Goal: Navigation & Orientation: Find specific page/section

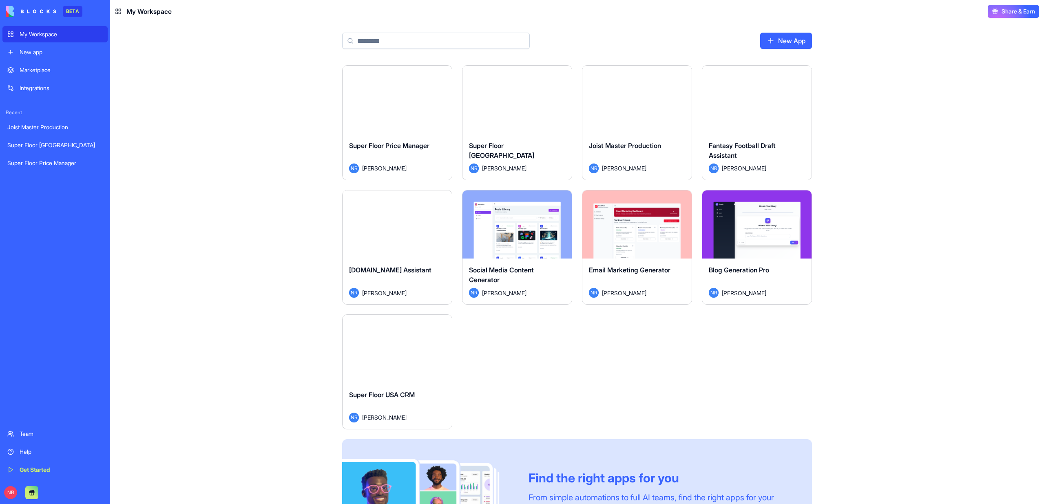
click at [510, 105] on button "Launch" at bounding box center [517, 100] width 61 height 16
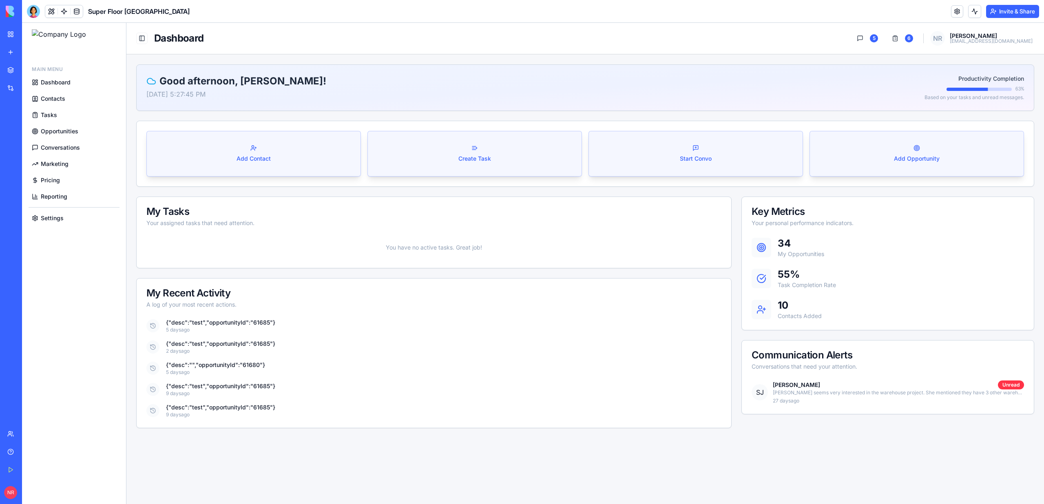
click at [47, 85] on span "Dashboard" at bounding box center [56, 82] width 30 height 8
click at [51, 95] on span "Contacts" at bounding box center [53, 99] width 24 height 8
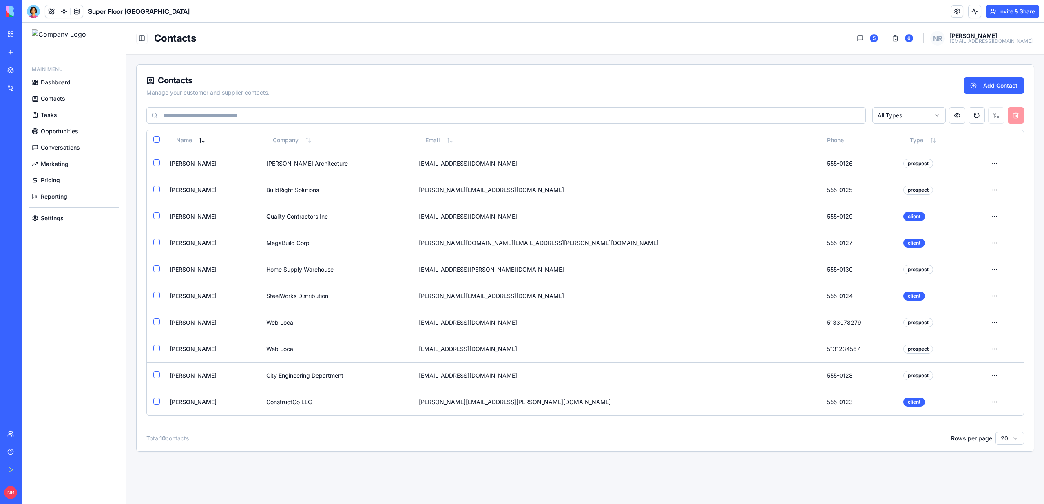
click at [49, 82] on span "Dashboard" at bounding box center [56, 82] width 30 height 8
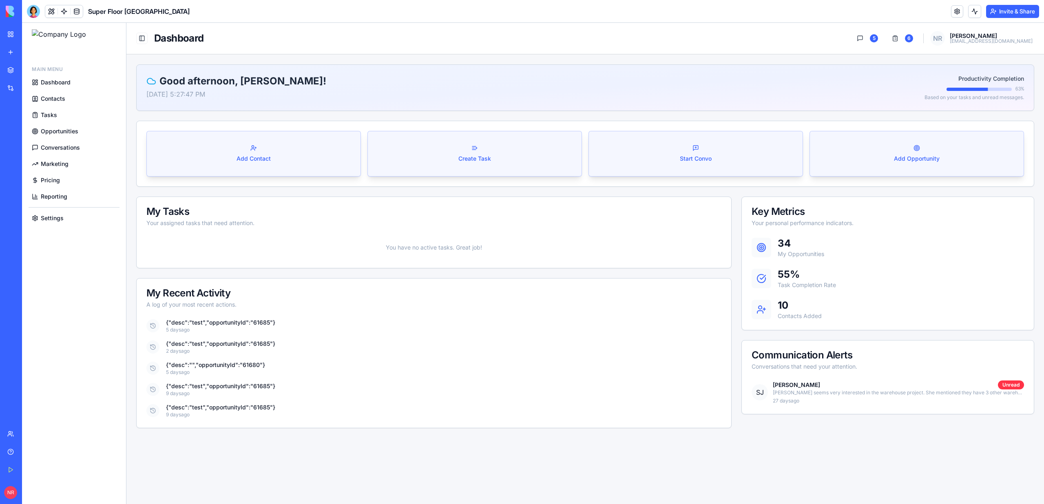
click at [49, 99] on span "Contacts" at bounding box center [53, 99] width 24 height 8
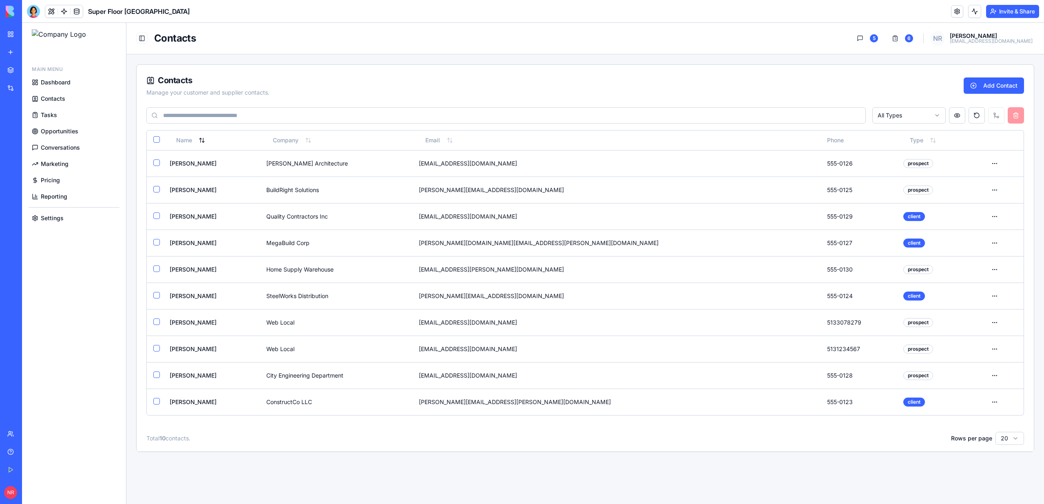
click at [49, 111] on span "Tasks" at bounding box center [49, 115] width 16 height 8
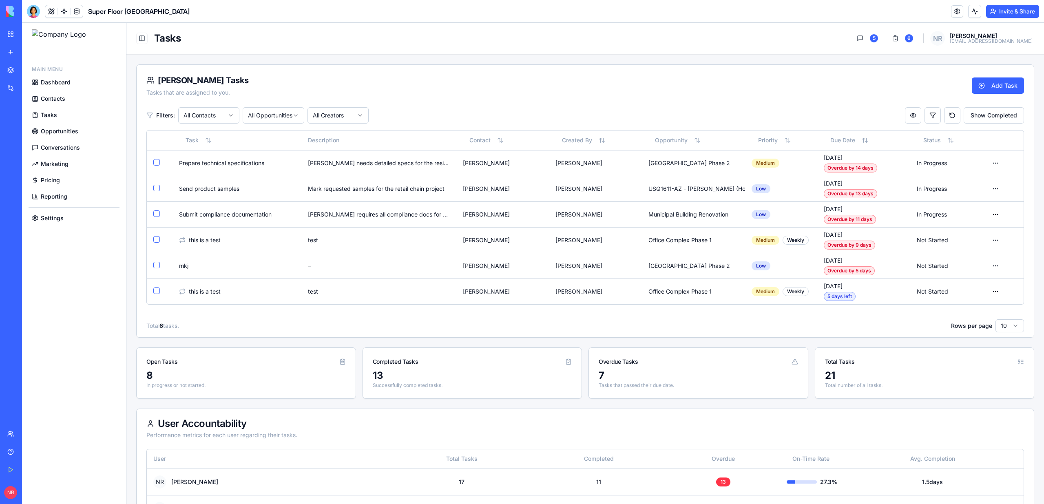
click at [51, 128] on span "Opportunities" at bounding box center [60, 131] width 38 height 8
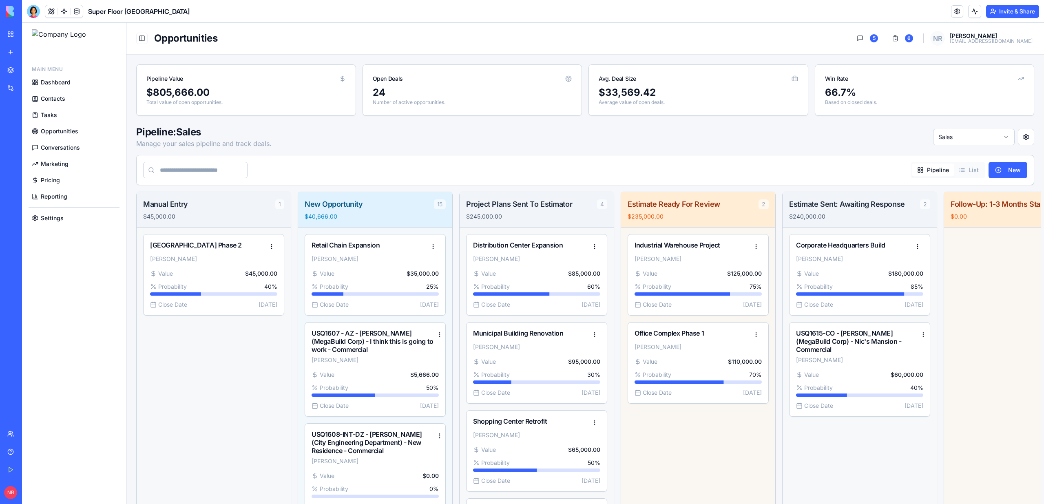
click at [53, 147] on span "Conversations" at bounding box center [60, 148] width 39 height 8
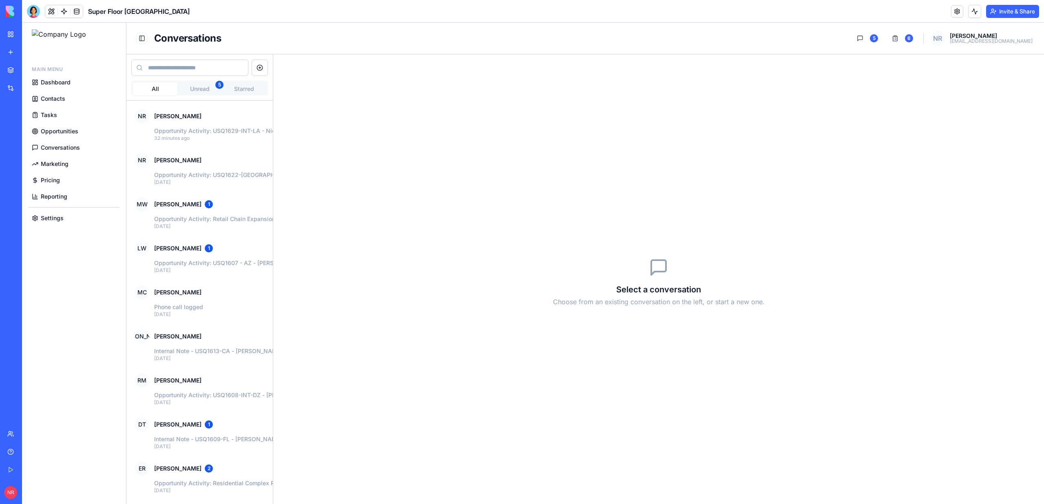
click at [55, 164] on span "Marketing" at bounding box center [55, 164] width 28 height 8
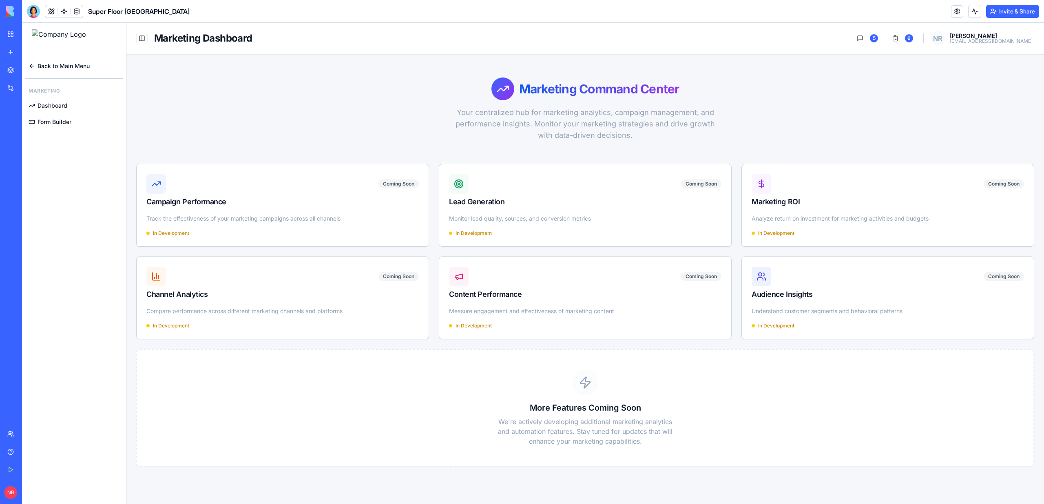
click at [52, 106] on span "Dashboard" at bounding box center [53, 106] width 30 height 8
click at [56, 124] on span "Form Builder" at bounding box center [55, 122] width 34 height 8
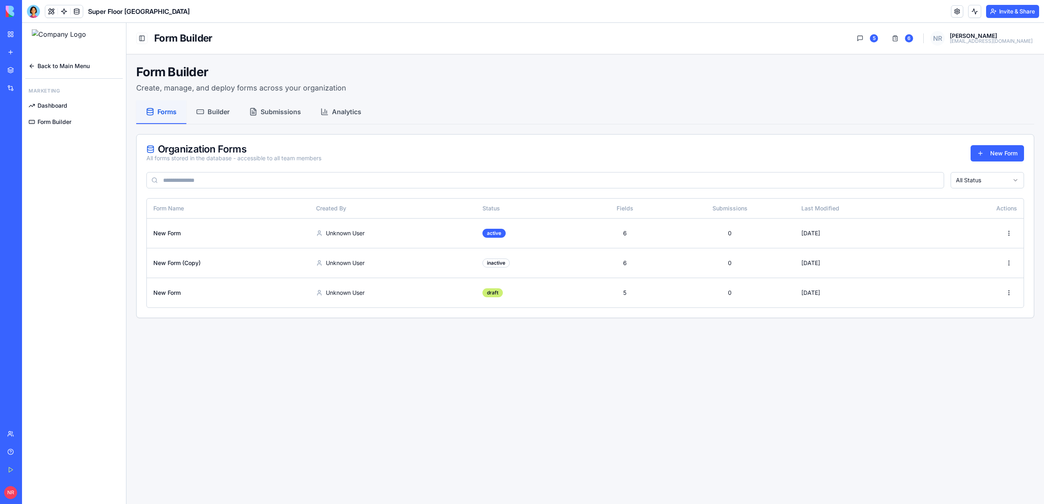
click at [62, 64] on span "Back to Main Menu" at bounding box center [64, 66] width 52 height 8
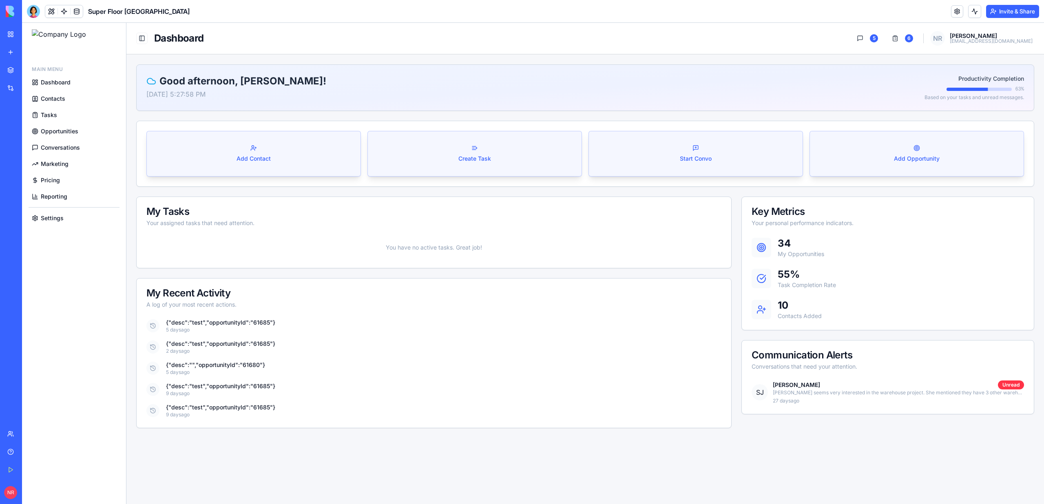
click at [49, 182] on span "Pricing" at bounding box center [50, 180] width 19 height 8
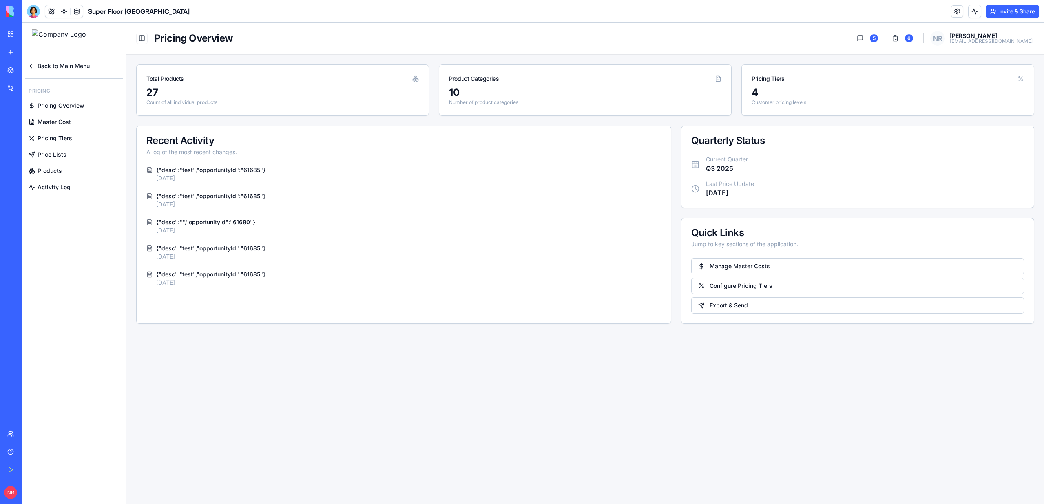
click at [53, 108] on span "Pricing Overview" at bounding box center [61, 106] width 47 height 8
click at [53, 123] on span "Master Cost" at bounding box center [54, 122] width 33 height 8
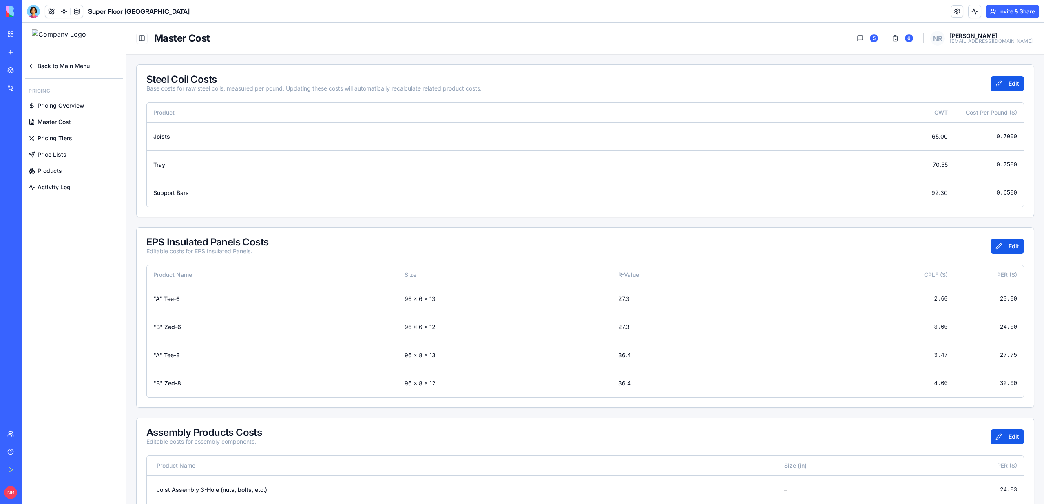
click at [53, 139] on span "Pricing Tiers" at bounding box center [55, 138] width 35 height 8
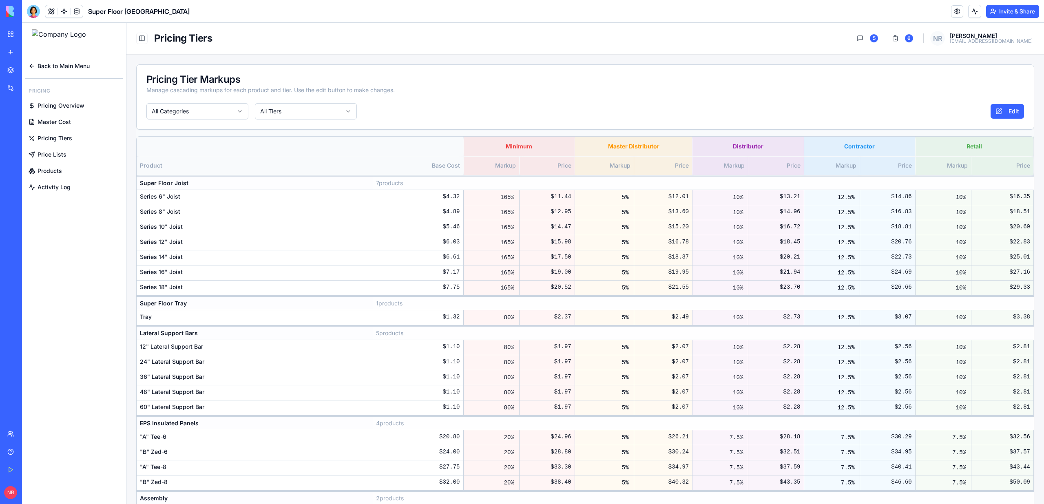
click at [52, 155] on span "Price Lists" at bounding box center [52, 155] width 29 height 8
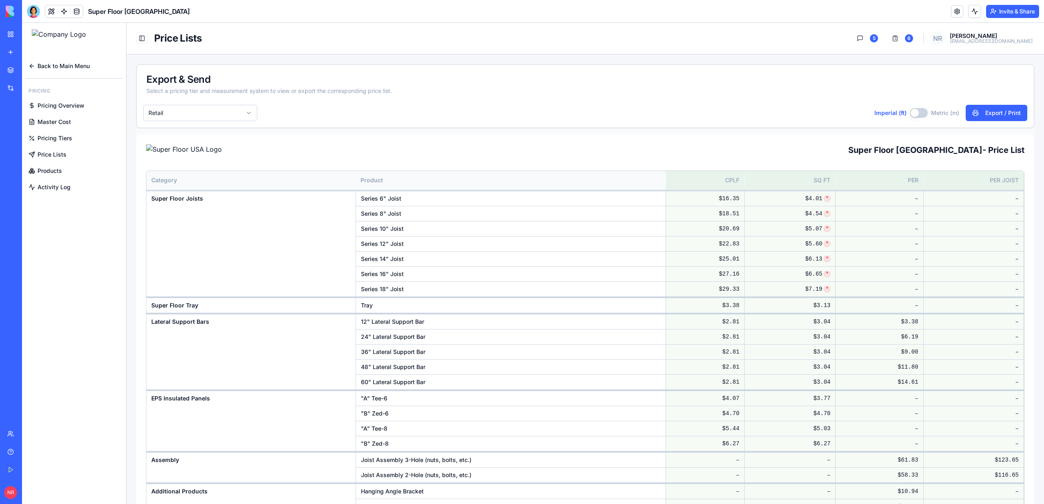
click at [49, 136] on span "Pricing Tiers" at bounding box center [55, 138] width 35 height 8
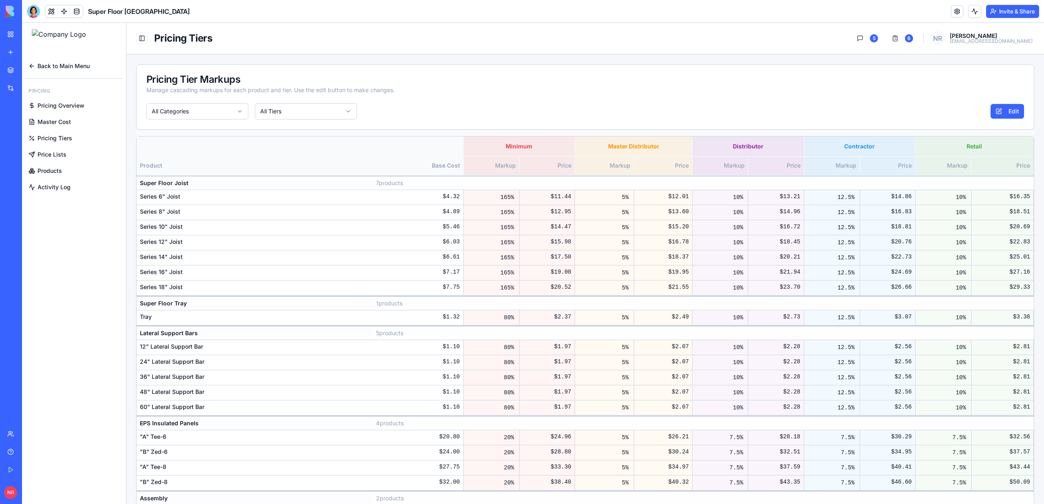
click at [49, 158] on span "Price Lists" at bounding box center [52, 155] width 29 height 8
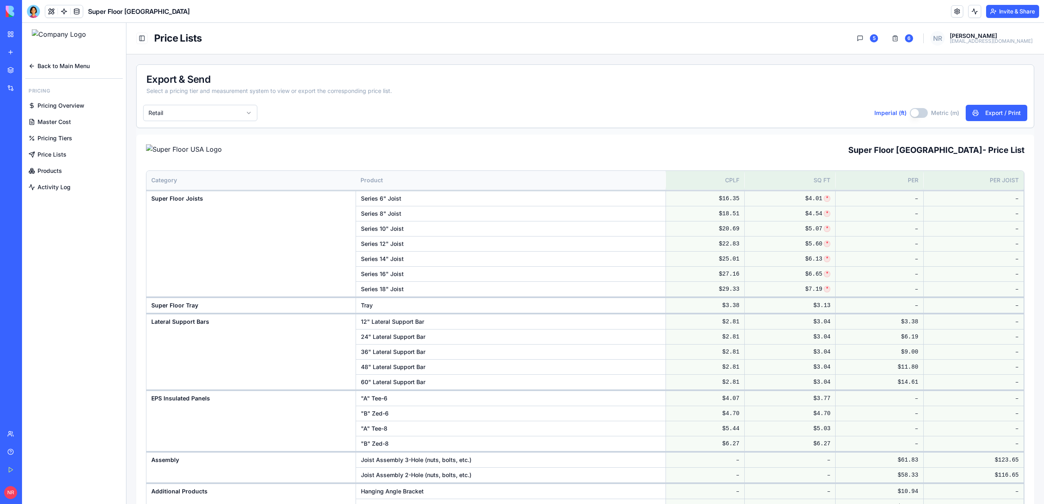
click at [48, 171] on span "Products" at bounding box center [50, 171] width 24 height 8
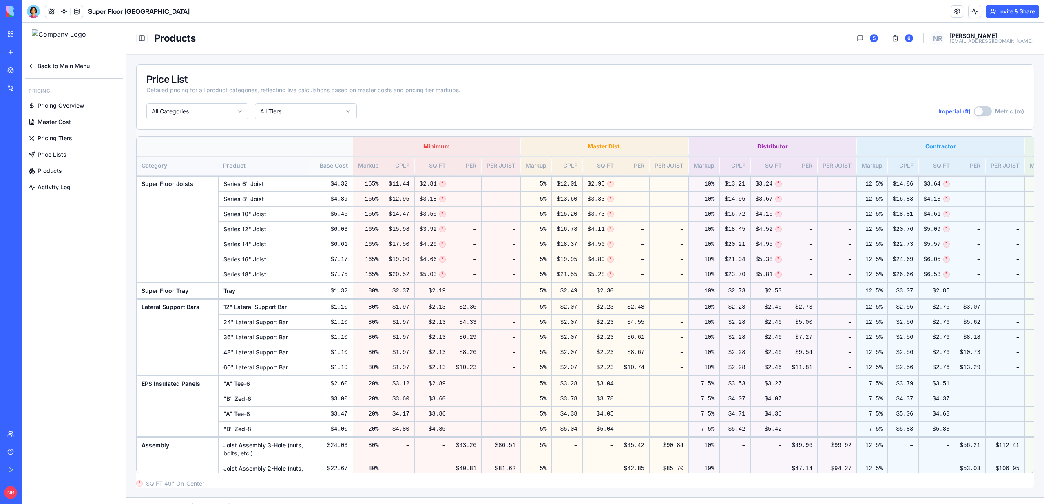
click at [48, 185] on span "Activity Log" at bounding box center [54, 187] width 33 height 8
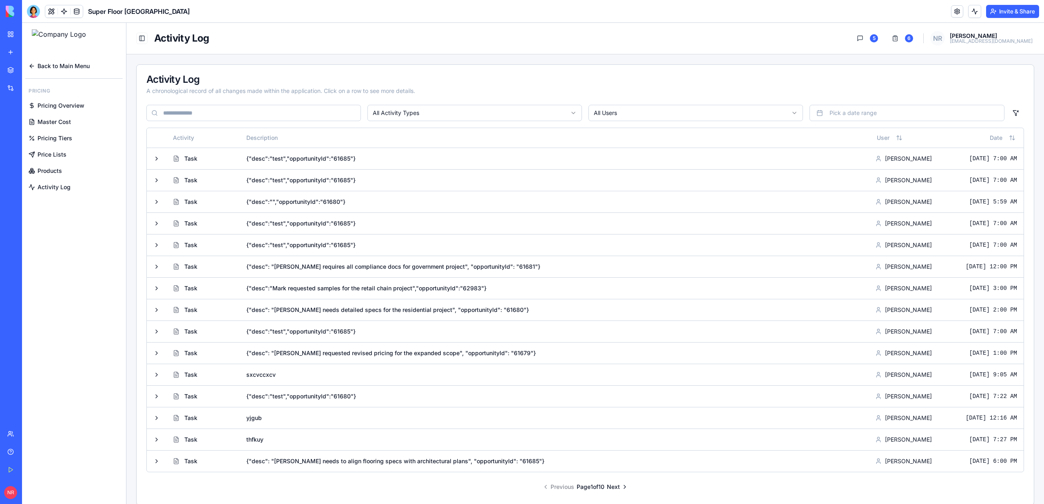
click at [48, 62] on span "Back to Main Menu" at bounding box center [64, 66] width 52 height 8
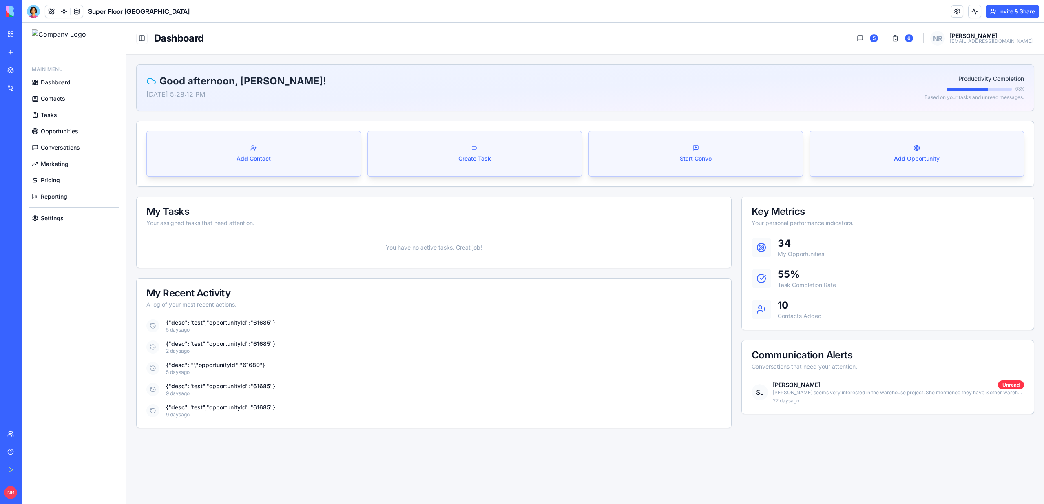
click at [46, 148] on span "Conversations" at bounding box center [60, 148] width 39 height 8
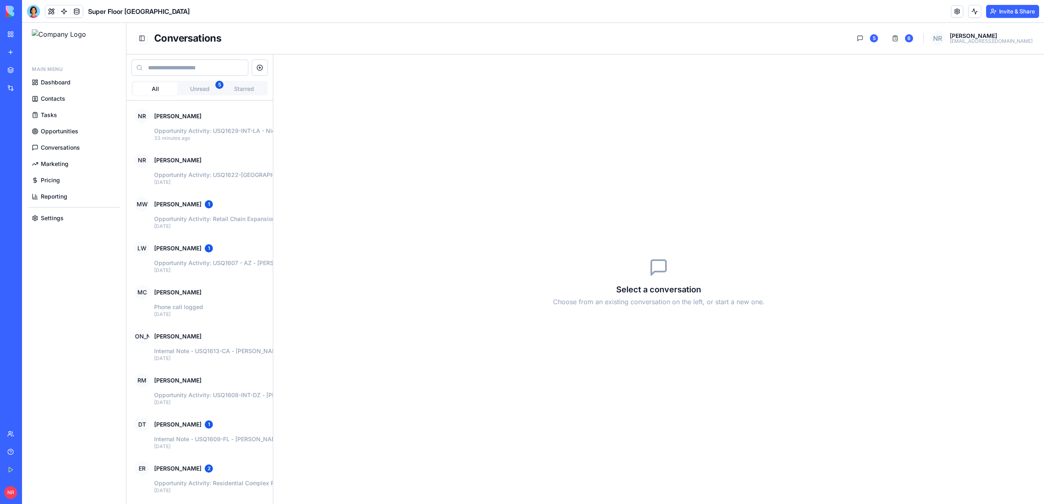
click at [46, 195] on span "Reporting" at bounding box center [54, 197] width 27 height 8
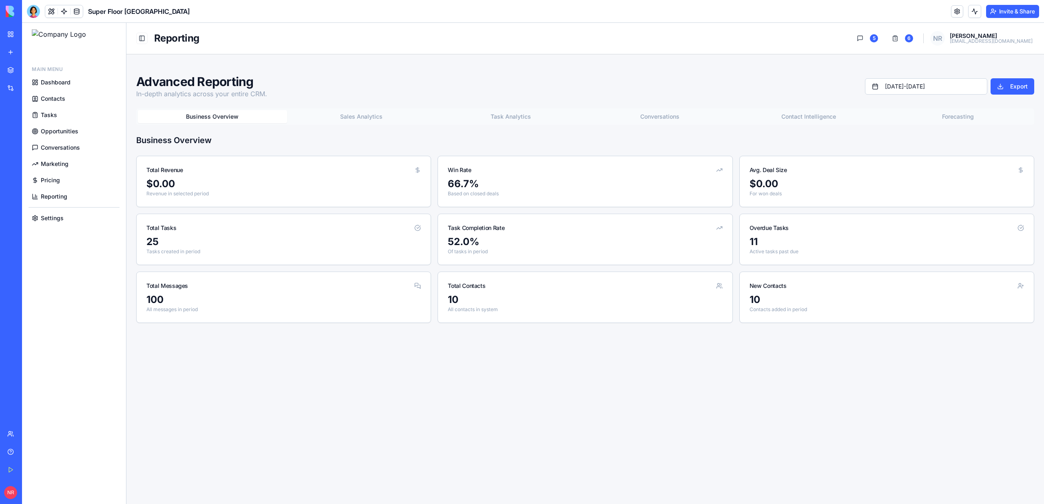
click at [60, 217] on span "Settings" at bounding box center [52, 218] width 23 height 8
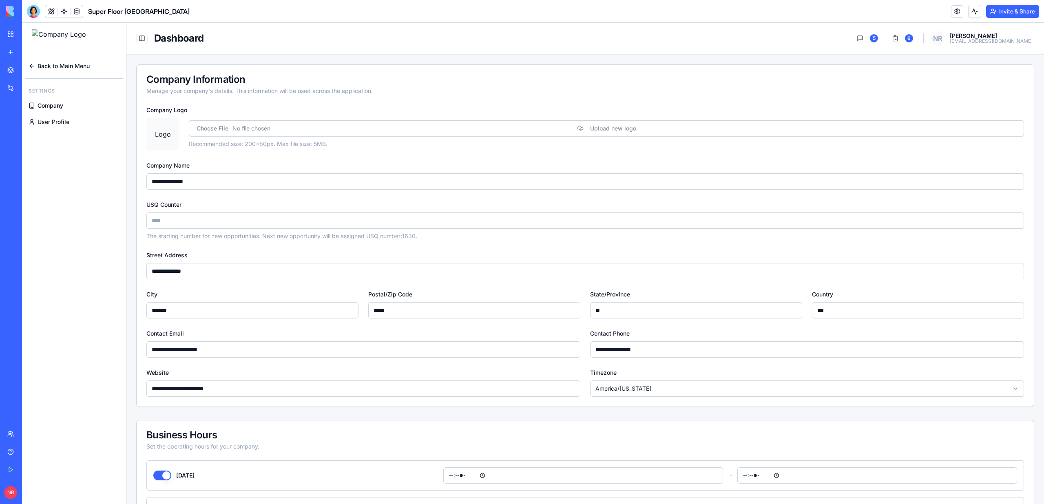
click at [49, 70] on link "Back to Main Menu" at bounding box center [73, 66] width 97 height 15
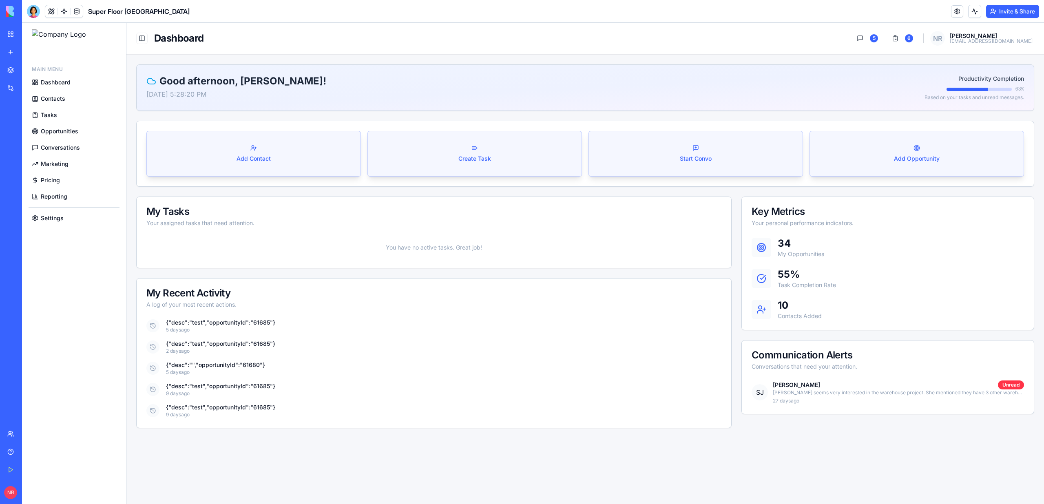
click at [39, 217] on link "Settings" at bounding box center [74, 218] width 91 height 15
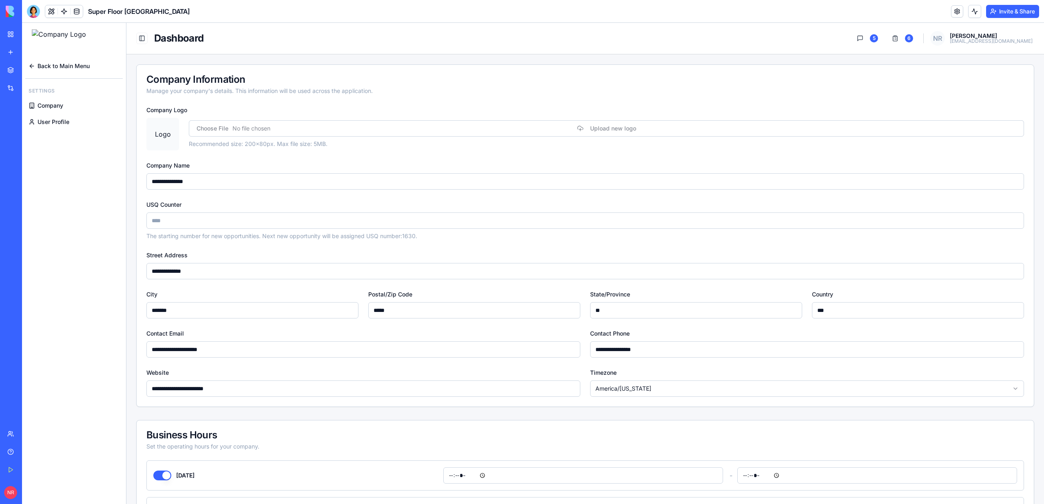
click at [56, 110] on link "Company" at bounding box center [73, 105] width 97 height 15
click at [54, 122] on span "User Profile" at bounding box center [54, 122] width 32 height 8
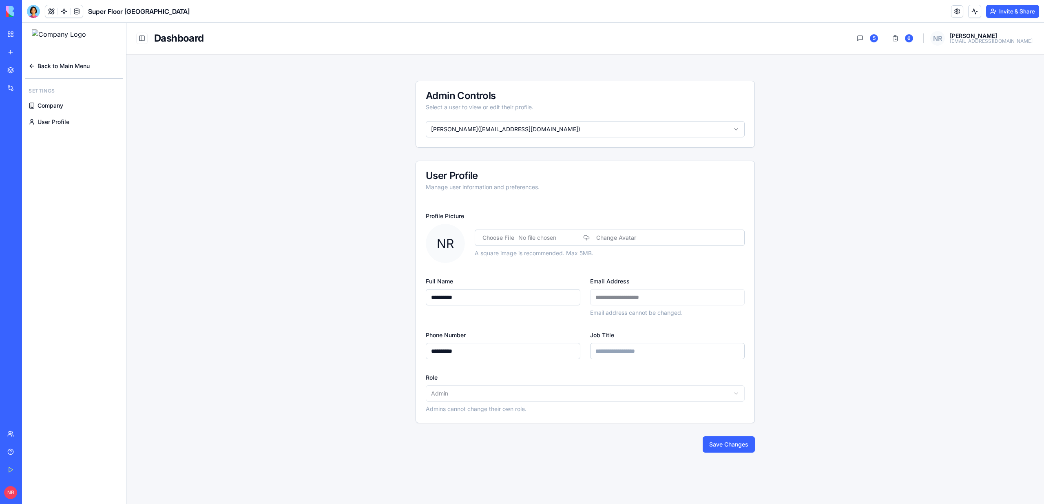
click at [56, 103] on span "Company" at bounding box center [51, 106] width 26 height 8
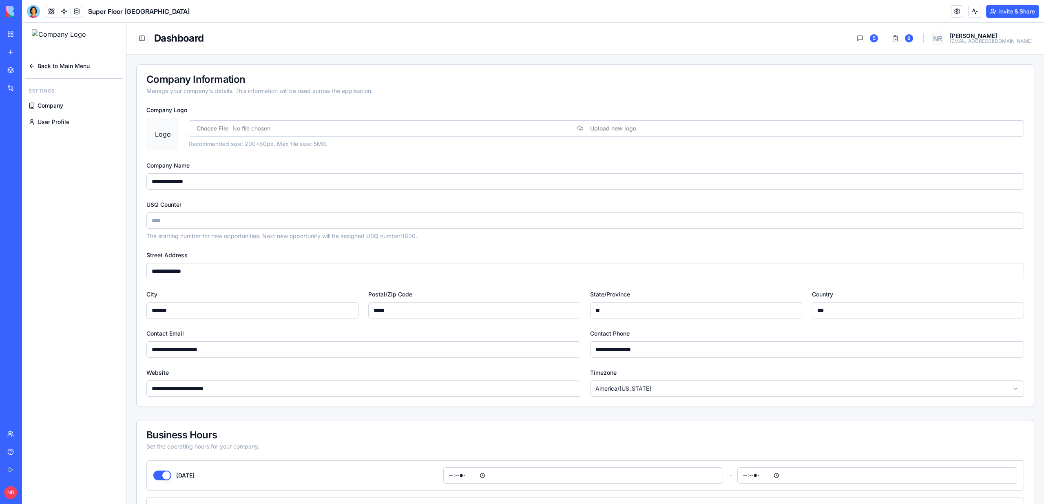
click at [57, 68] on span "Back to Main Menu" at bounding box center [64, 66] width 52 height 8
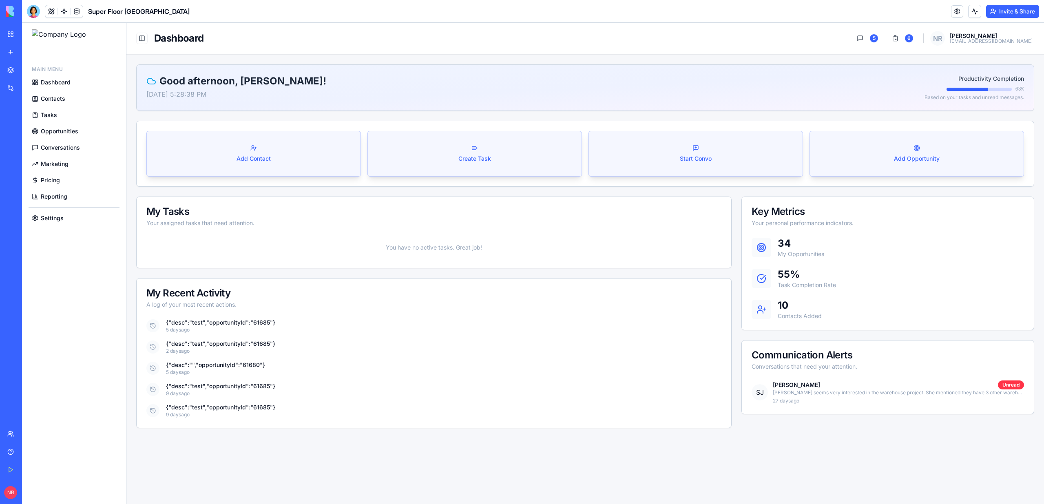
click at [13, 38] on link "My Workspace" at bounding box center [18, 34] width 33 height 16
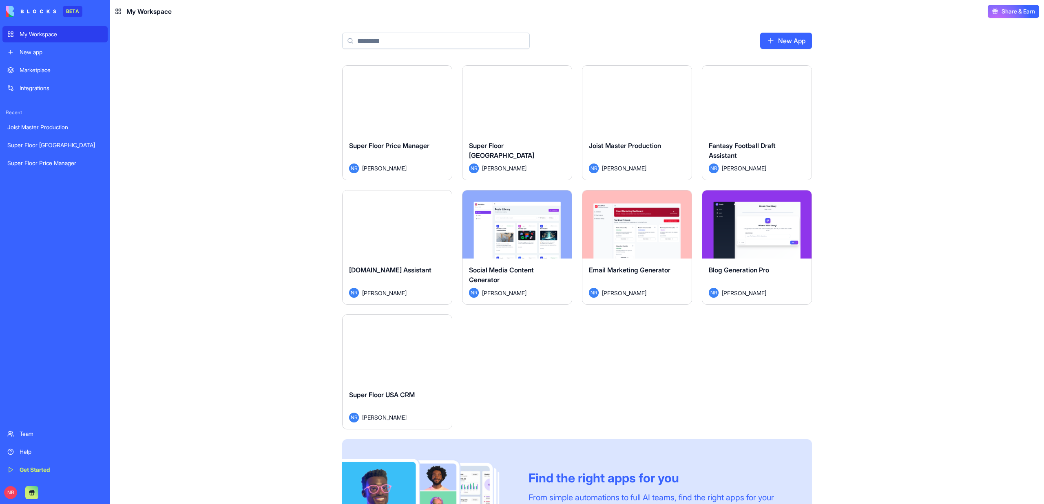
click at [386, 347] on button "Launch" at bounding box center [397, 349] width 61 height 16
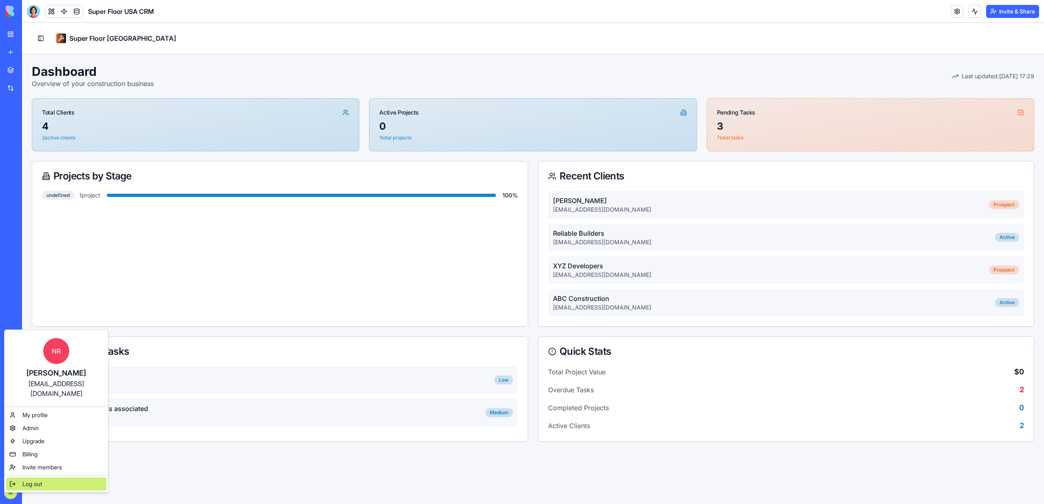
click at [29, 480] on span "Log out" at bounding box center [32, 484] width 20 height 8
